Goal: Obtain resource: Obtain resource

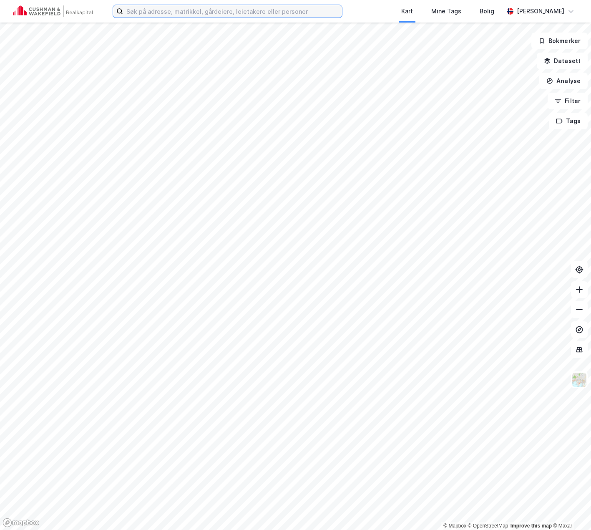
click at [152, 12] on input at bounding box center [232, 11] width 219 height 13
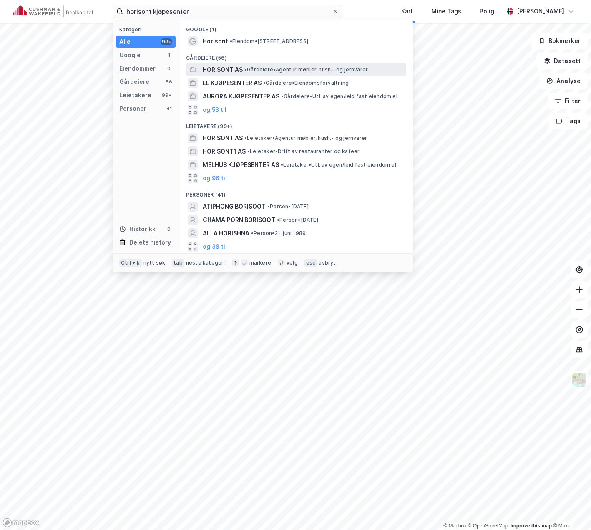
click at [255, 67] on span "• Gårdeiere • Agentur møbler, hush.- og jernvarer" at bounding box center [305, 69] width 123 height 7
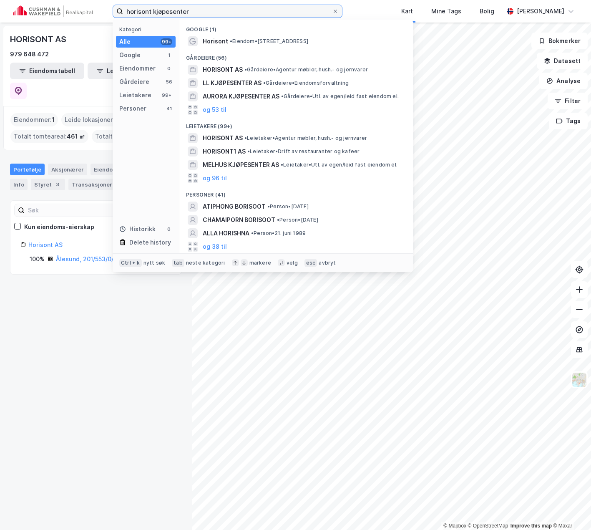
drag, startPoint x: 197, startPoint y: 12, endPoint x: 53, endPoint y: 10, distance: 144.3
click at [53, 10] on div "horisont kjøpesenter Kategori Alle 99+ Google 1 Eiendommer 0 Gårdeiere 56 Leiet…" at bounding box center [295, 11] width 591 height 23
paste input "Myrdalsvegen 2"
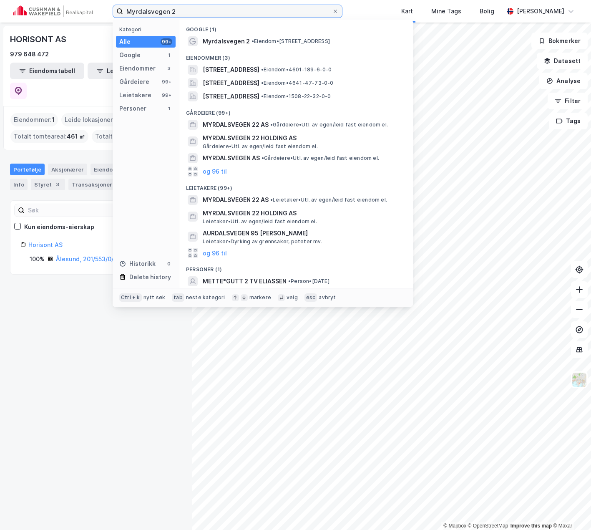
click at [130, 10] on input "Myrdalsvegen 2" at bounding box center [227, 11] width 209 height 13
click at [234, 71] on span "[STREET_ADDRESS]" at bounding box center [231, 70] width 57 height 10
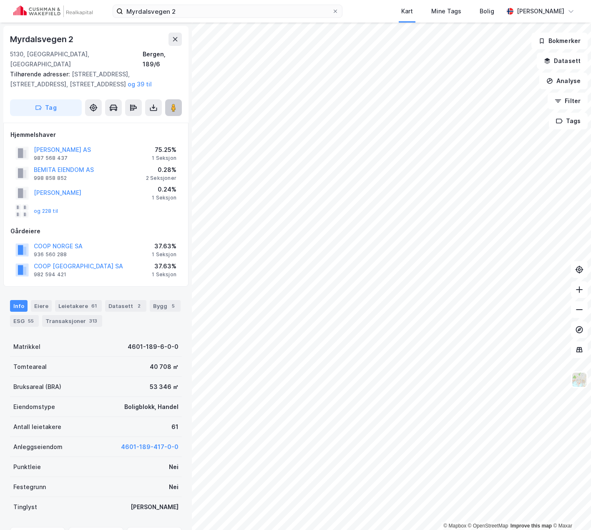
click at [176, 103] on image at bounding box center [173, 107] width 5 height 8
click at [0, 0] on button "[PERSON_NAME] AS" at bounding box center [0, 0] width 0 height 0
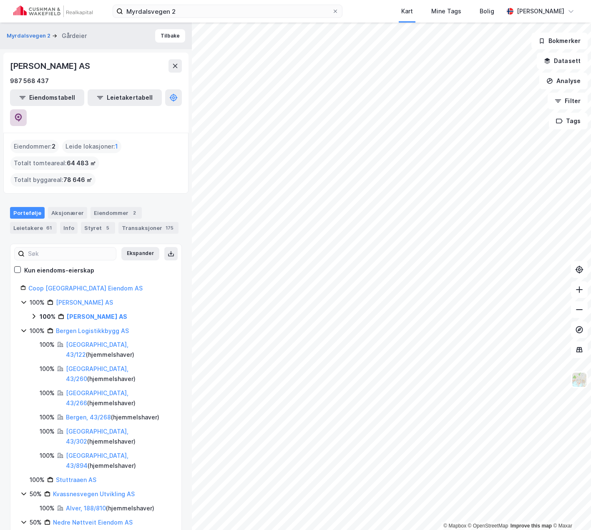
click at [23, 113] on icon at bounding box center [18, 117] width 8 height 8
click at [169, 40] on button "Tilbake" at bounding box center [170, 35] width 30 height 13
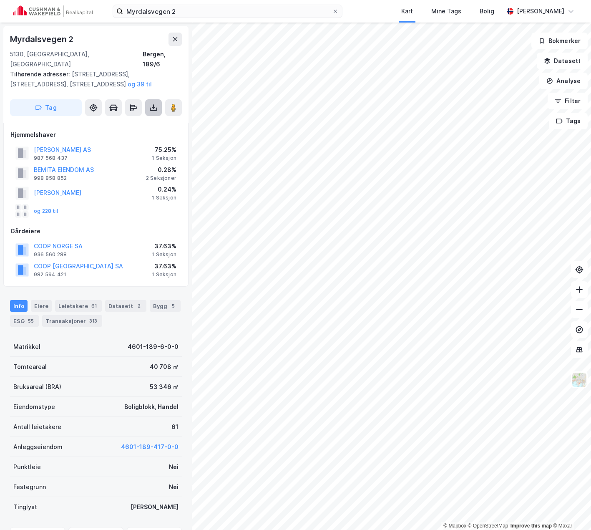
click at [156, 103] on icon at bounding box center [153, 107] width 8 height 8
click at [122, 121] on div "Last ned grunnbok" at bounding box center [112, 124] width 48 height 7
click at [185, 77] on div "[STREET_ADDRESS] adresser: [STREET_ADDRESS], [STREET_ADDRESS] og 39 til Tag" at bounding box center [95, 74] width 185 height 97
click at [35, 300] on div "Eiere" at bounding box center [41, 306] width 21 height 12
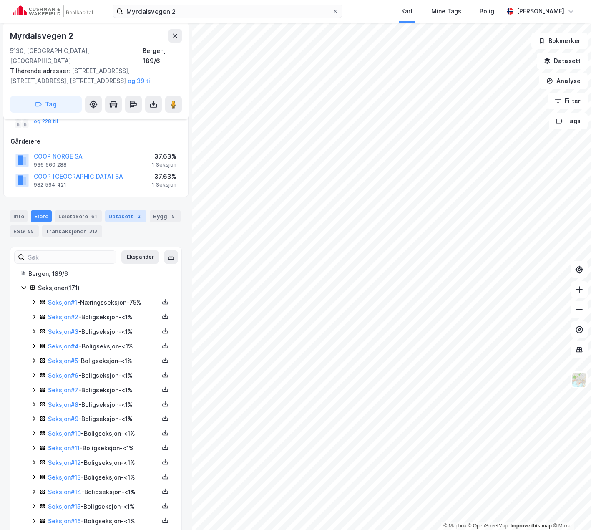
scroll to position [125, 0]
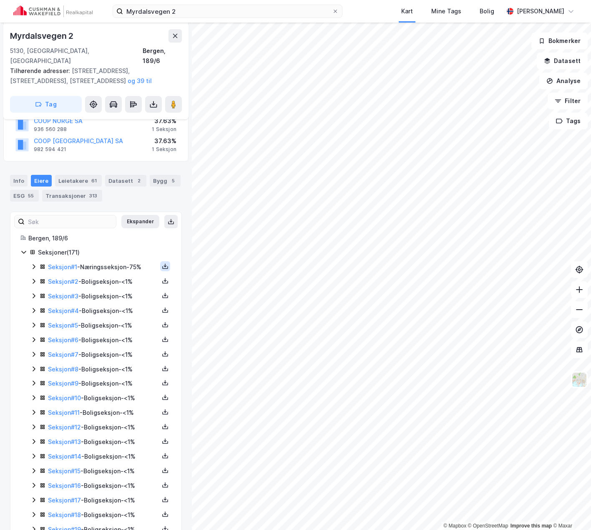
click at [162, 263] on icon at bounding box center [165, 266] width 7 height 7
click at [121, 236] on div "Grunnbok" at bounding box center [115, 241] width 28 height 10
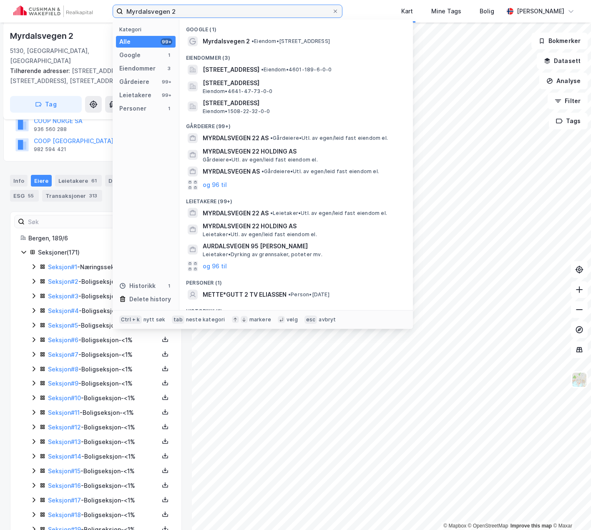
click at [200, 14] on input "Myrdalsvegen 2" at bounding box center [227, 11] width 209 height 13
drag, startPoint x: 193, startPoint y: 13, endPoint x: -10, endPoint y: 10, distance: 203.2
click at [0, 10] on html "Myrdalsvegen 2 Kategori Alle 99+ Google 1 Eiendommer 3 Gårdeiere 99+ Leietakere…" at bounding box center [295, 265] width 591 height 530
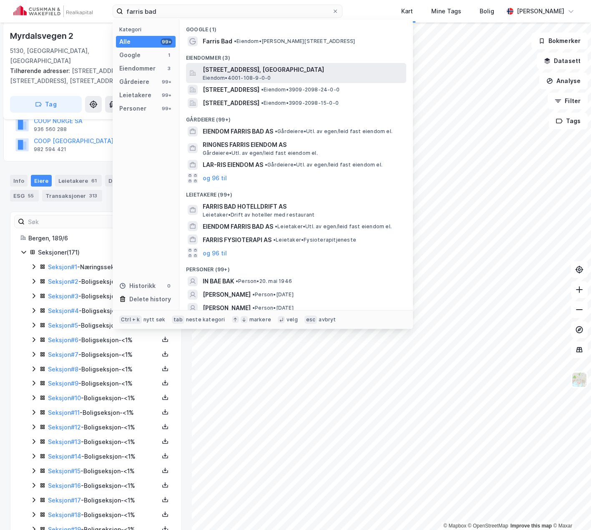
click at [297, 72] on span "[STREET_ADDRESS], [GEOGRAPHIC_DATA]" at bounding box center [303, 70] width 200 height 10
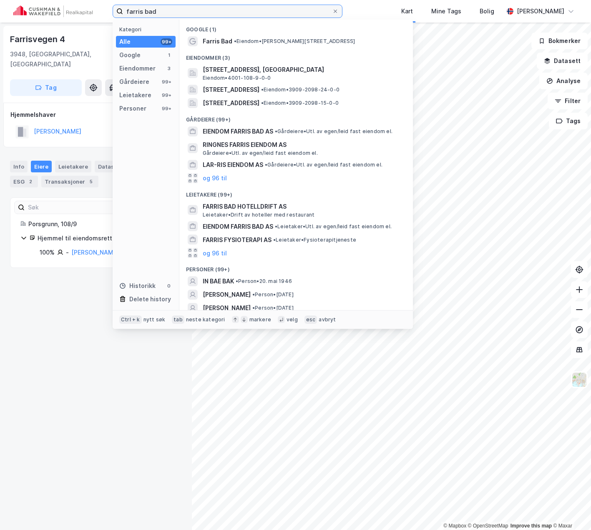
click at [188, 14] on input "farris bad" at bounding box center [227, 11] width 209 height 13
click at [244, 42] on span "• Eiendom • [PERSON_NAME][STREET_ADDRESS]" at bounding box center [294, 41] width 121 height 7
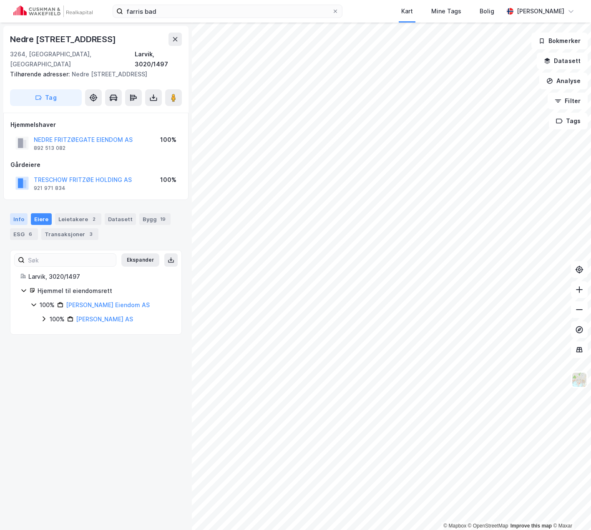
click at [17, 213] on div "Info" at bounding box center [19, 219] width 18 height 12
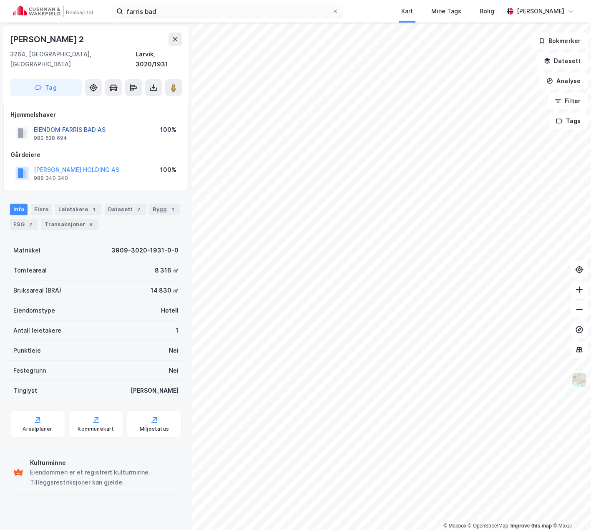
click at [0, 0] on button "EIENDOM FARRIS BAD AS" at bounding box center [0, 0] width 0 height 0
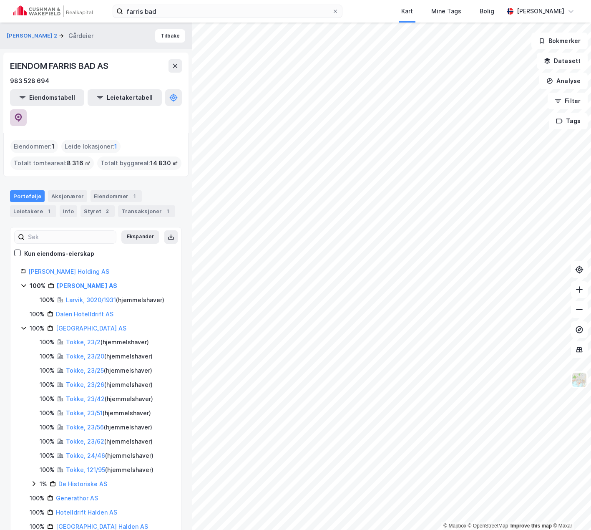
click at [23, 113] on icon at bounding box center [18, 117] width 8 height 8
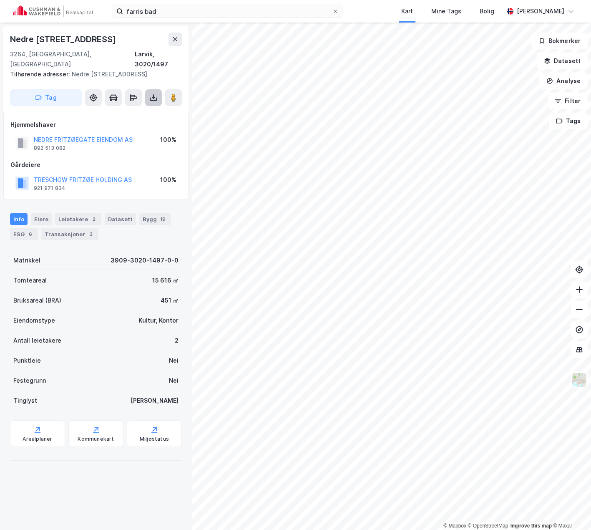
click at [153, 98] on icon at bounding box center [153, 99] width 7 height 3
click at [130, 111] on div "Last ned grunnbok" at bounding box center [112, 114] width 48 height 7
click at [133, 111] on div "Last ned grunnbok" at bounding box center [112, 114] width 48 height 7
click at [178, 120] on div "Hjemmelshaver" at bounding box center [95, 125] width 171 height 10
click at [43, 213] on div "Eiere" at bounding box center [41, 219] width 21 height 12
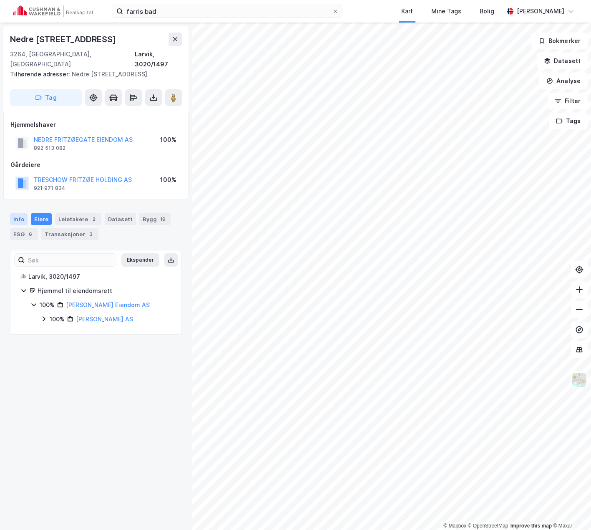
click at [17, 213] on div "Info" at bounding box center [19, 219] width 18 height 12
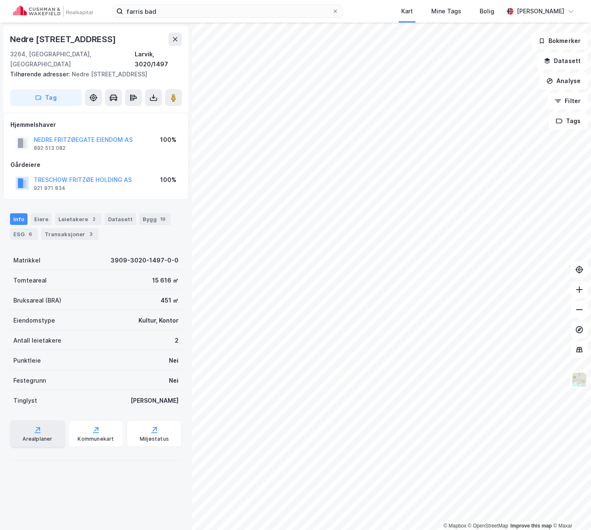
click at [44, 435] on div "Arealplaner" at bounding box center [38, 438] width 30 height 7
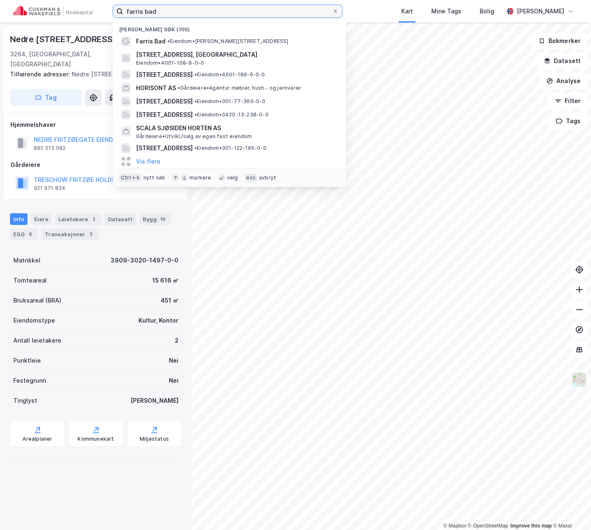
drag, startPoint x: 159, startPoint y: 11, endPoint x: 70, endPoint y: 11, distance: 88.4
click at [70, 11] on div "farris bad Nylige søk (100) Farris Bad • Eiendom • [STREET_ADDRESS], PORSGRUNN …" at bounding box center [295, 11] width 591 height 23
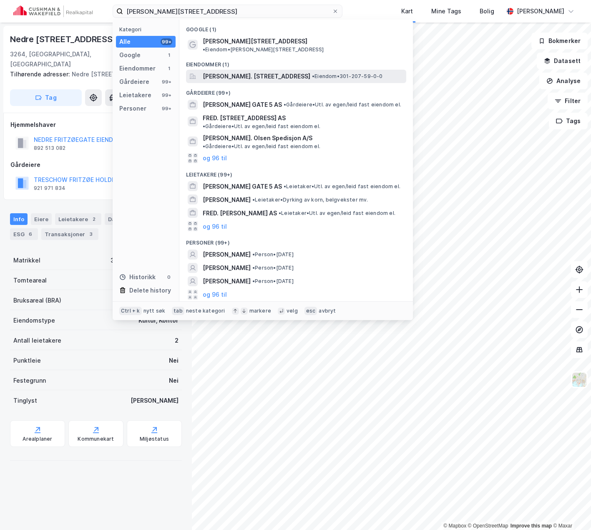
click at [275, 71] on span "[PERSON_NAME]. [STREET_ADDRESS]" at bounding box center [257, 76] width 108 height 10
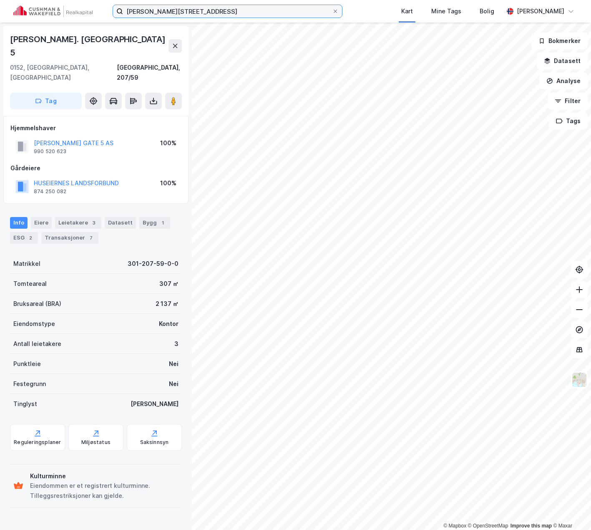
click at [188, 13] on input "[PERSON_NAME][STREET_ADDRESS]" at bounding box center [227, 11] width 209 height 13
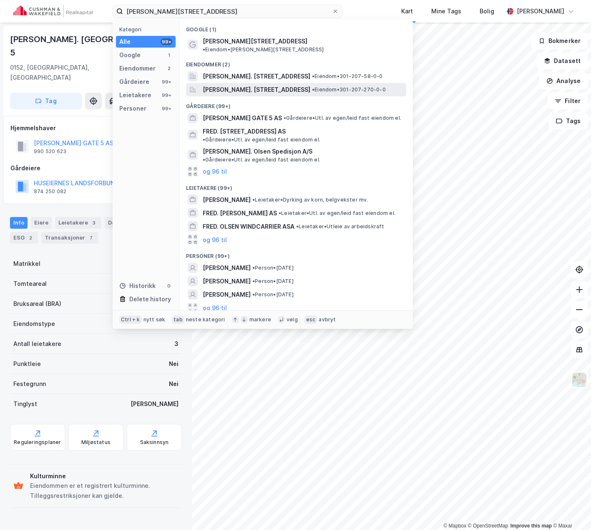
click at [237, 85] on span "[PERSON_NAME]. [STREET_ADDRESS]" at bounding box center [257, 90] width 108 height 10
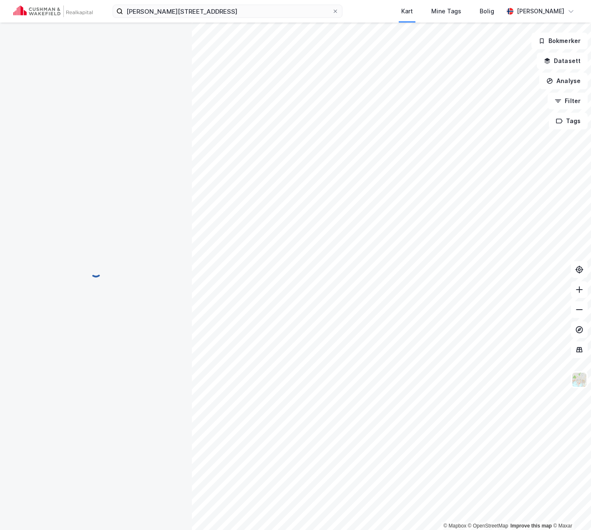
scroll to position [1, 0]
click at [199, 13] on input "[PERSON_NAME][STREET_ADDRESS]" at bounding box center [227, 11] width 209 height 13
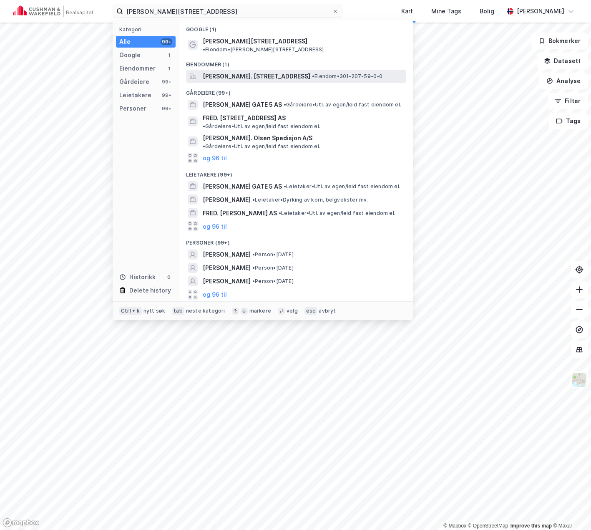
click at [267, 71] on span "[PERSON_NAME]. [STREET_ADDRESS]" at bounding box center [257, 76] width 108 height 10
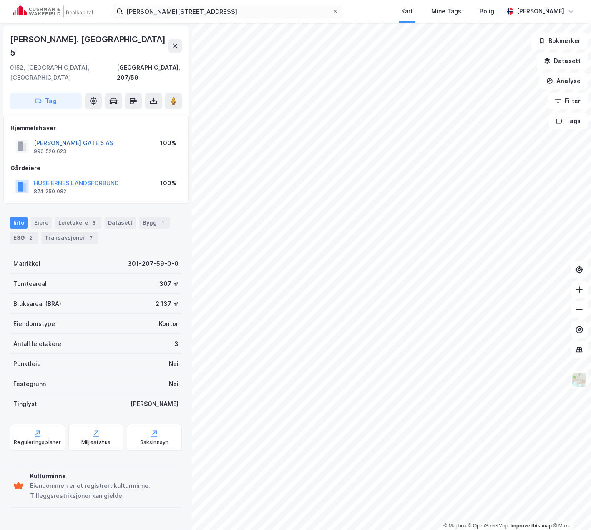
click at [0, 0] on button "[PERSON_NAME] GATE 5 AS" at bounding box center [0, 0] width 0 height 0
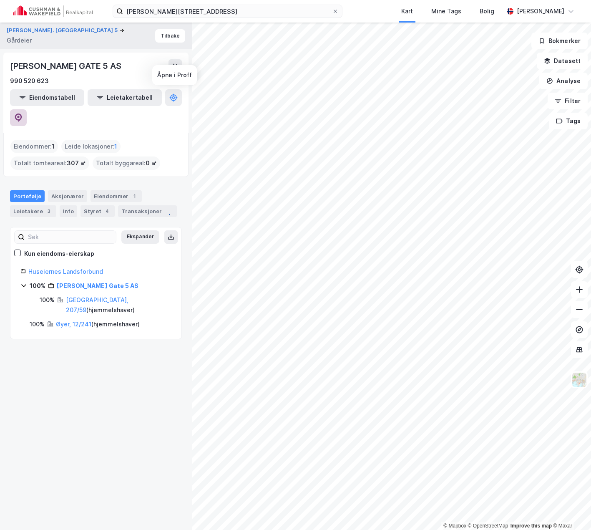
click at [23, 113] on icon at bounding box center [18, 117] width 8 height 8
click at [155, 36] on button "Tilbake" at bounding box center [170, 35] width 30 height 13
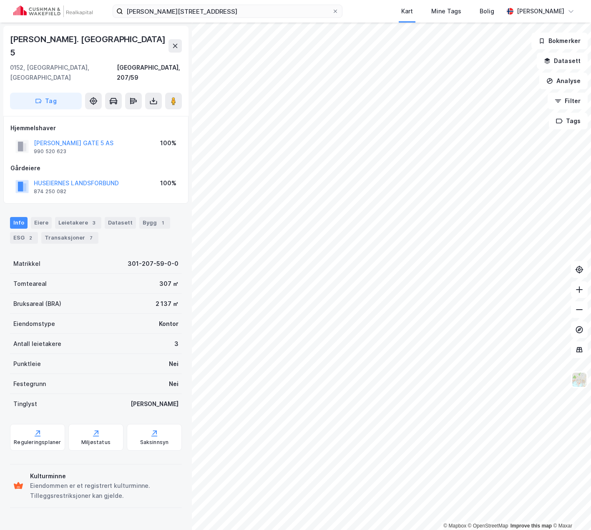
drag, startPoint x: 158, startPoint y: 78, endPoint x: 162, endPoint y: 87, distance: 9.9
click at [158, 93] on button at bounding box center [153, 101] width 17 height 17
click at [136, 114] on div "Last ned grunnbok" at bounding box center [112, 117] width 48 height 7
drag, startPoint x: 205, startPoint y: 14, endPoint x: -30, endPoint y: 18, distance: 235.3
click at [0, 18] on html "[PERSON_NAME] gate 5 Kart Mine Tags Bolig [PERSON_NAME] © Mapbox © OpenStreetMa…" at bounding box center [295, 265] width 591 height 530
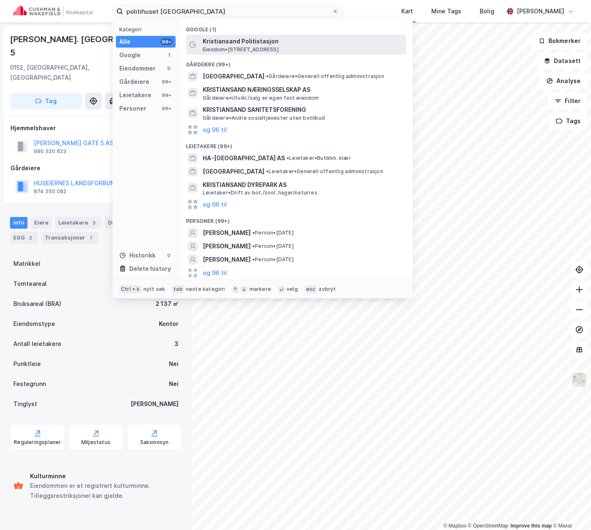
click at [237, 47] on span "Eiendom • [STREET_ADDRESS]" at bounding box center [241, 49] width 76 height 7
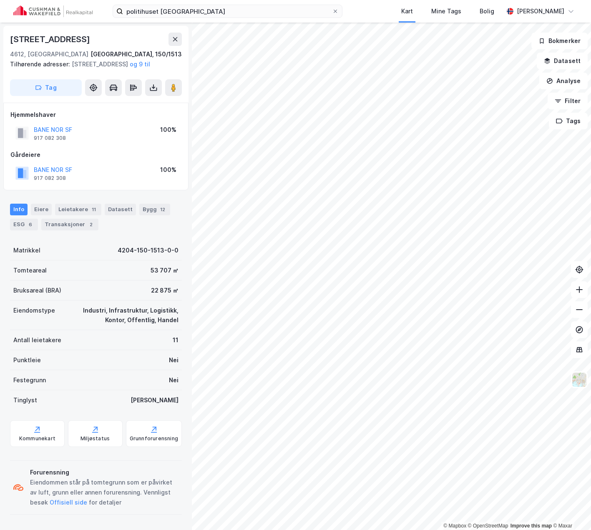
scroll to position [1, 0]
click at [174, 92] on image at bounding box center [173, 87] width 5 height 8
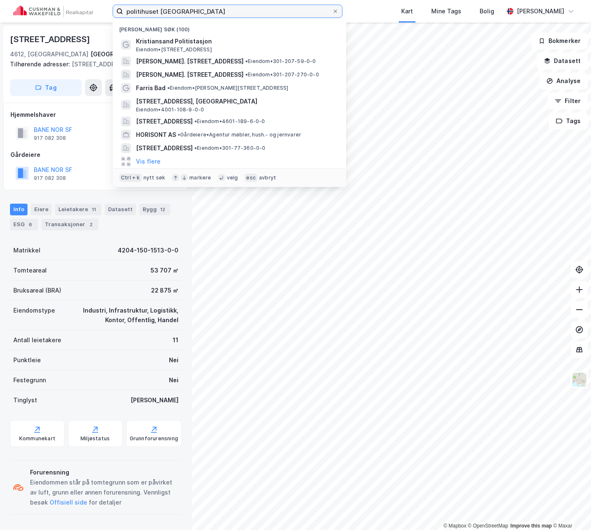
drag, startPoint x: 198, startPoint y: 12, endPoint x: 25, endPoint y: 21, distance: 172.9
click at [25, 21] on div "politihuset [GEOGRAPHIC_DATA] Nylige søk (100) Kristiansand Politistasjon Eiend…" at bounding box center [295, 11] width 591 height 23
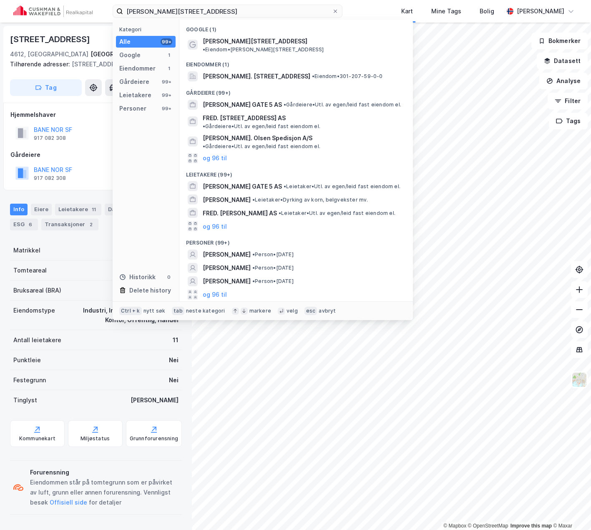
click at [319, 62] on div "Eiendommer (1)" at bounding box center [296, 62] width 234 height 15
click at [315, 73] on span "•" at bounding box center [313, 76] width 3 height 6
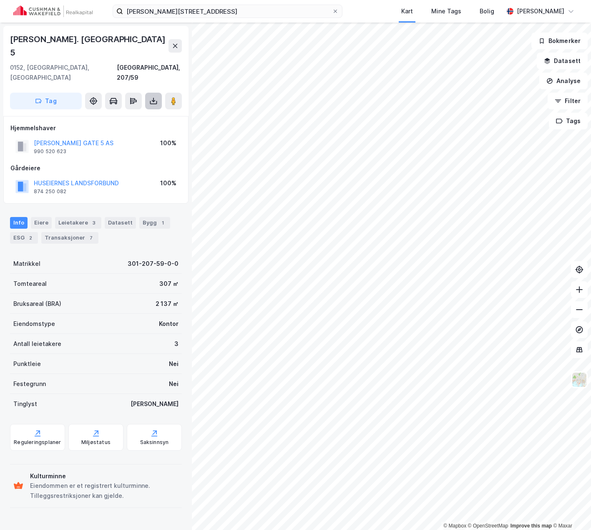
click at [148, 93] on button at bounding box center [153, 101] width 17 height 17
click at [115, 114] on div "Last ned grunnbok" at bounding box center [112, 117] width 48 height 7
click at [177, 116] on div "Hjemmelshaver [PERSON_NAME] GATE 5 AS 990 520 623 100% Gårdeiere HUSEIERNES LAN…" at bounding box center [95, 160] width 185 height 88
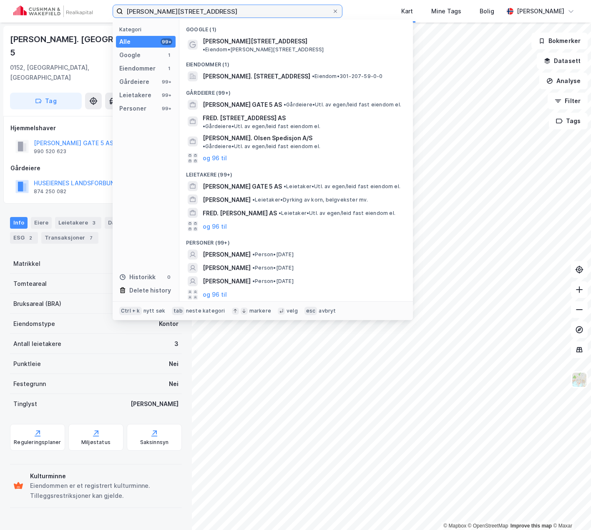
drag, startPoint x: 194, startPoint y: 7, endPoint x: 57, endPoint y: 12, distance: 137.7
click at [57, 12] on div "[PERSON_NAME] gate 5 Kategori Alle 99+ Google 1 Eiendommer 1 Gårdeiere 99+ Leie…" at bounding box center [295, 11] width 591 height 23
paste input "Søråshøgda 9"
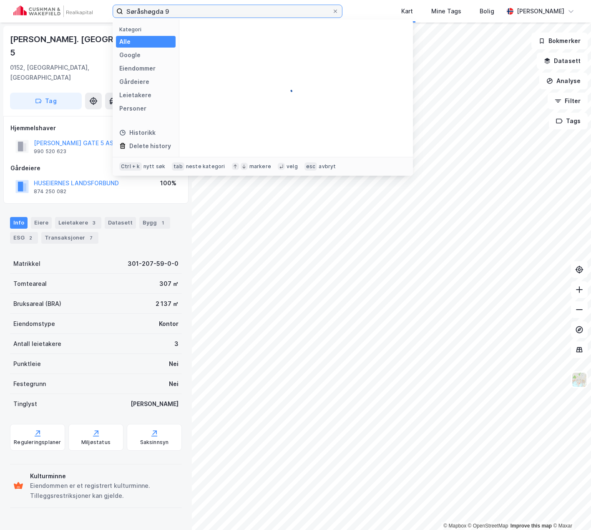
type input "Søråshøgda 9"
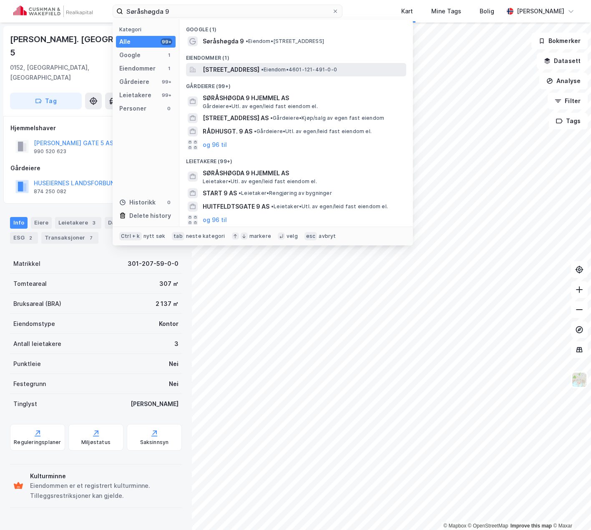
click at [220, 66] on span "[STREET_ADDRESS]" at bounding box center [231, 70] width 57 height 10
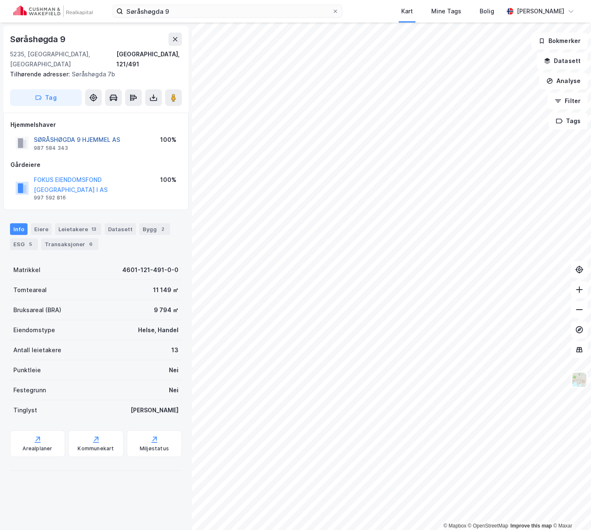
click at [0, 0] on button "SØRÅSHØGDA 9 HJEMMEL AS" at bounding box center [0, 0] width 0 height 0
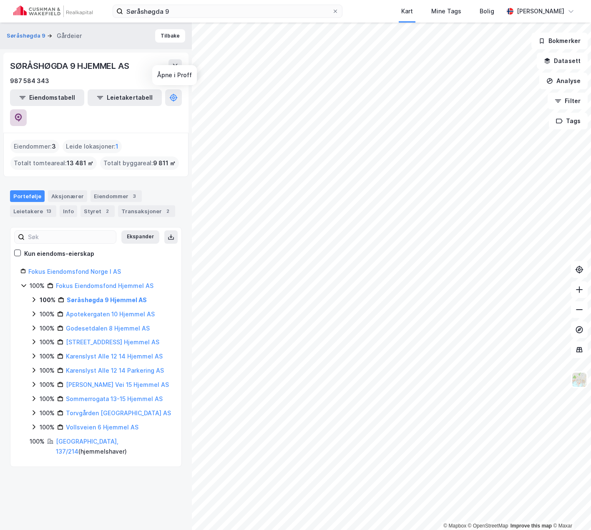
click at [27, 109] on button at bounding box center [18, 117] width 17 height 17
click at [170, 37] on button "Tilbake" at bounding box center [170, 35] width 30 height 13
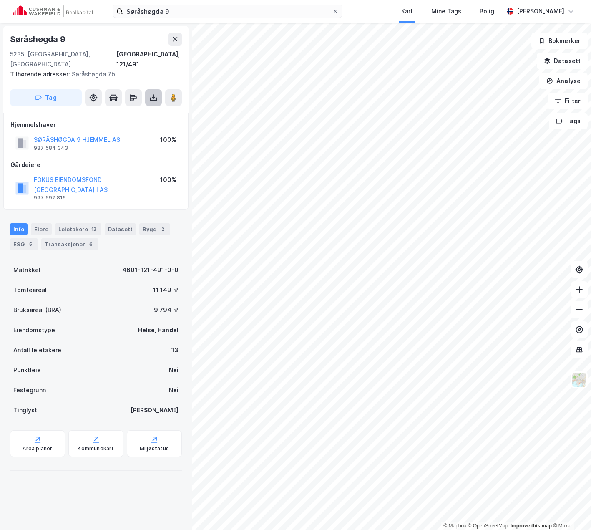
click at [155, 93] on icon at bounding box center [153, 97] width 8 height 8
click at [131, 111] on div "Last ned grunnbok" at bounding box center [112, 114] width 48 height 7
